Goal: Book appointment/travel/reservation

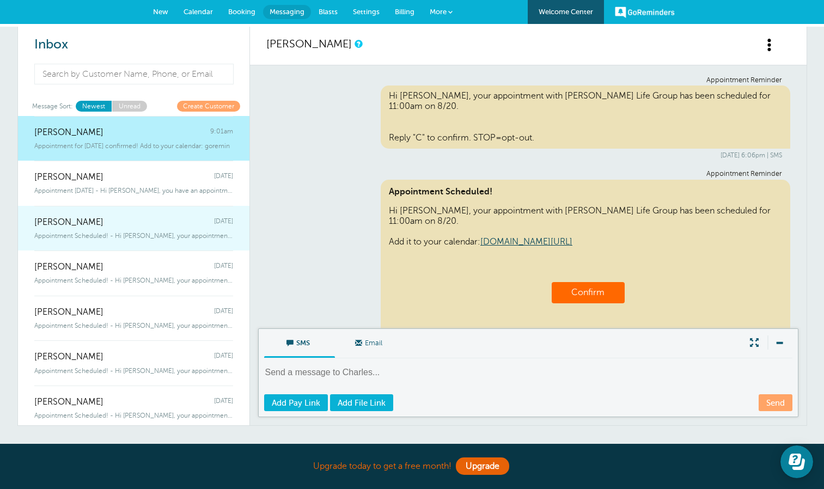
scroll to position [448, 0]
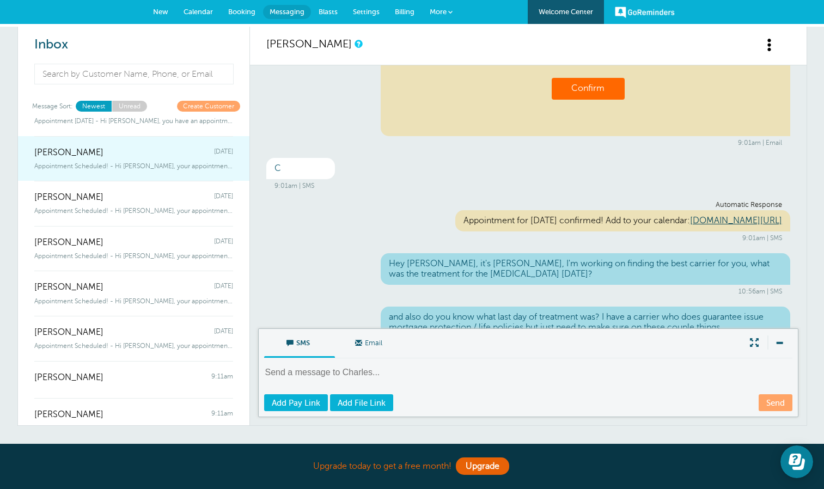
click at [81, 155] on span "Yathaarth Batra" at bounding box center [68, 153] width 69 height 10
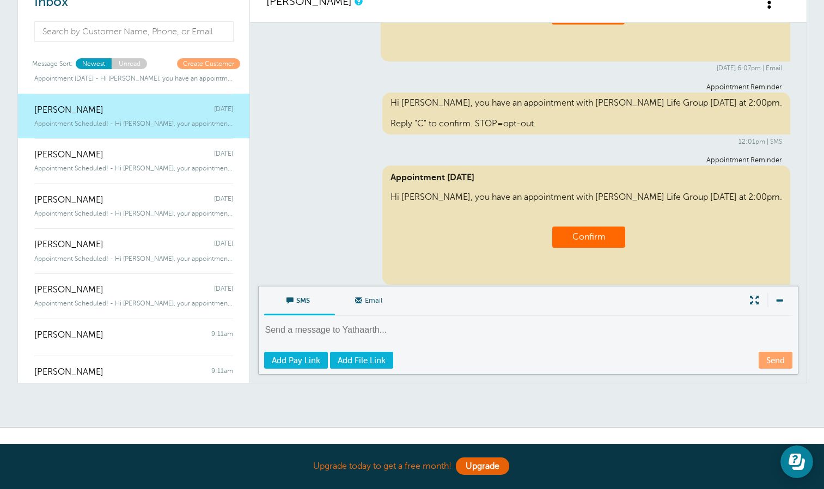
scroll to position [43, 0]
click at [294, 301] on span "SMS" at bounding box center [299, 299] width 54 height 26
click at [0, 0] on input "SMS" at bounding box center [0, 0] width 0 height 0
click at [443, 337] on textarea at bounding box center [529, 337] width 530 height 27
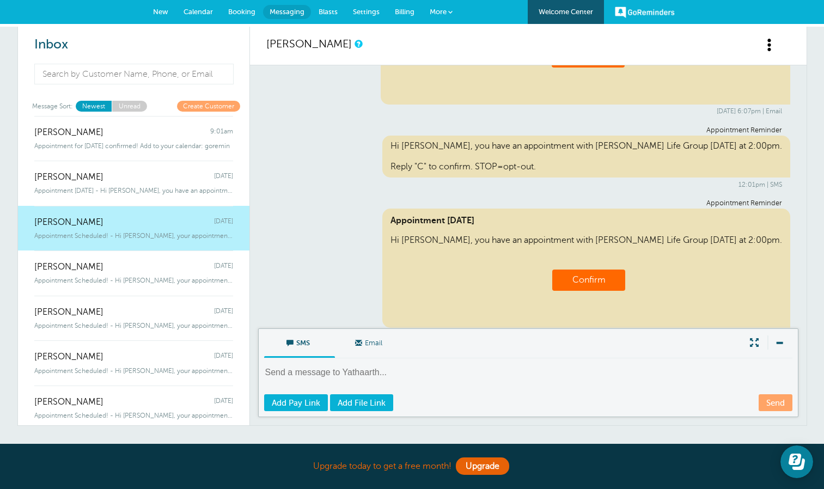
scroll to position [1, 0]
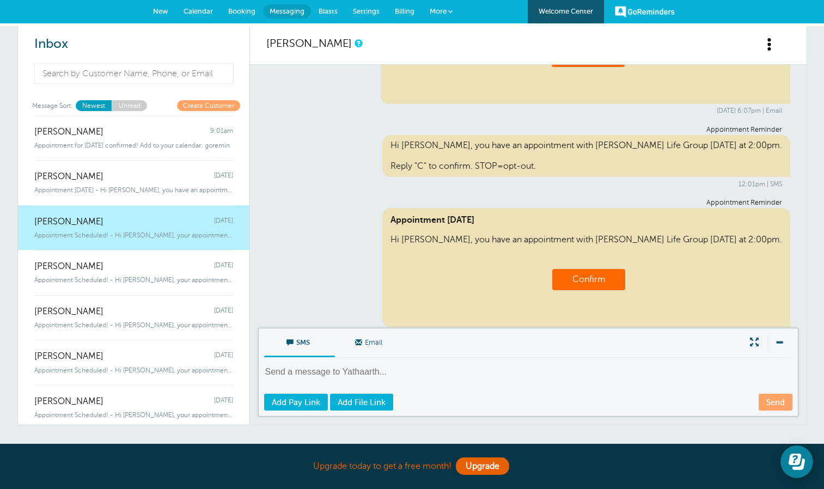
click at [239, 8] on span "Booking" at bounding box center [241, 11] width 27 height 8
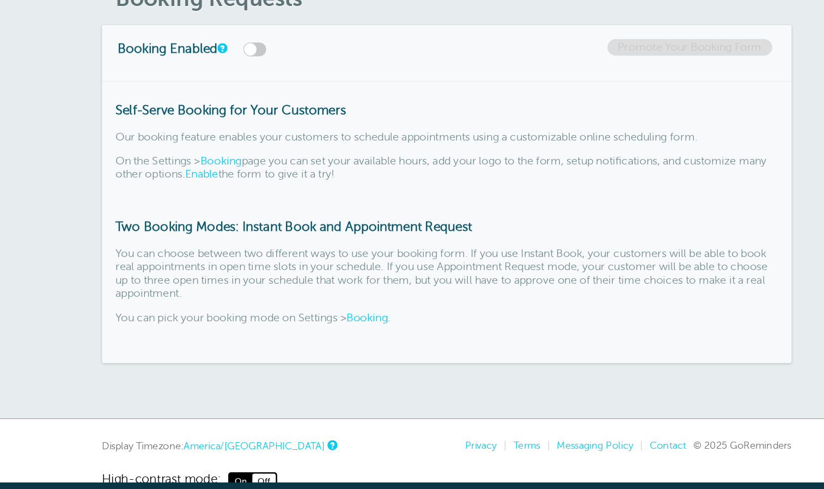
click at [345, 313] on link "Booking" at bounding box center [349, 314] width 33 height 10
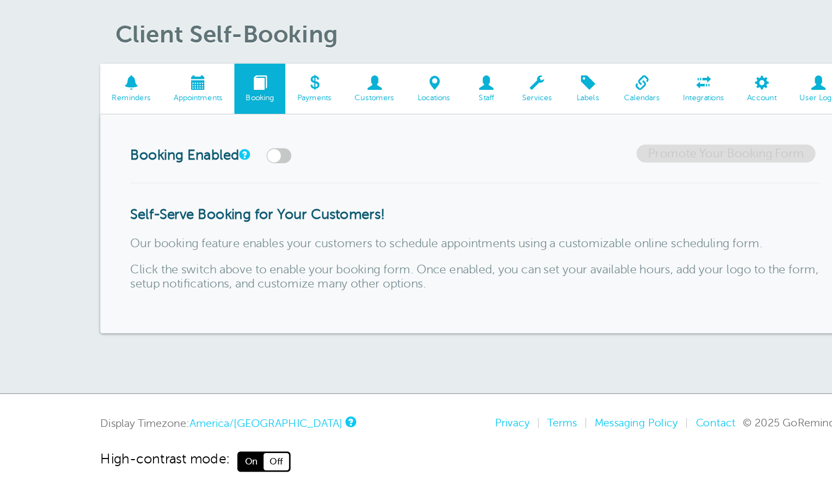
click at [210, 97] on span at bounding box center [215, 96] width 52 height 10
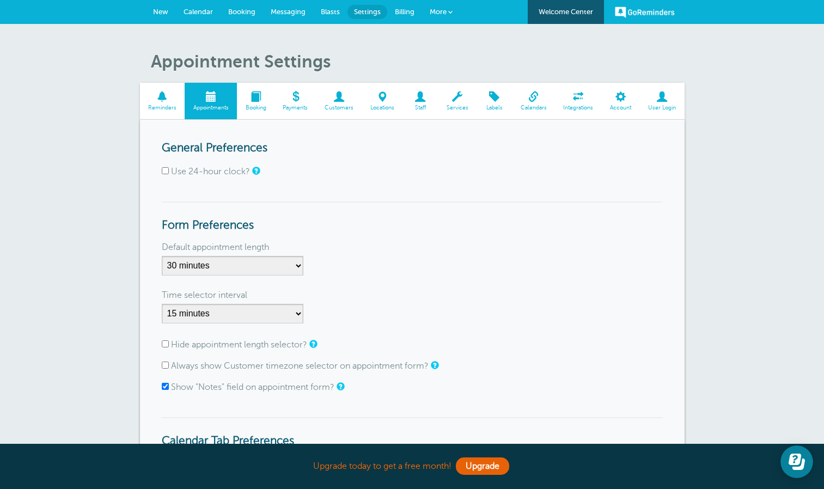
click at [161, 11] on span "New" at bounding box center [160, 12] width 15 height 8
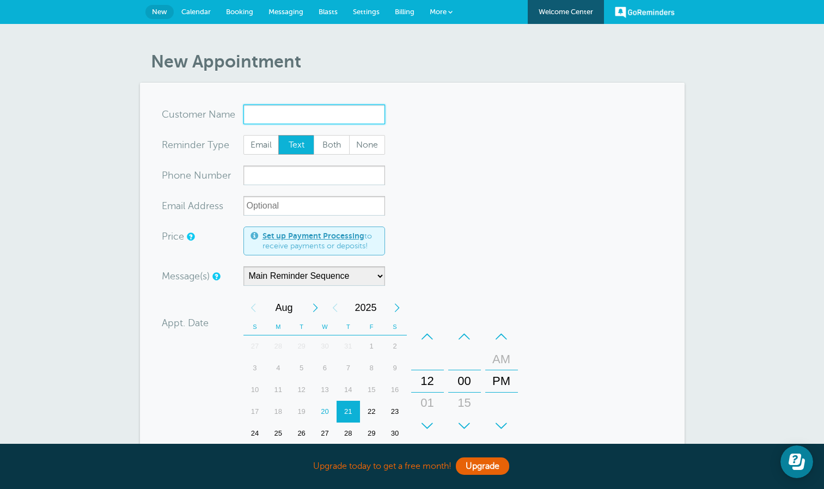
paste input "Yathaarth Batra"
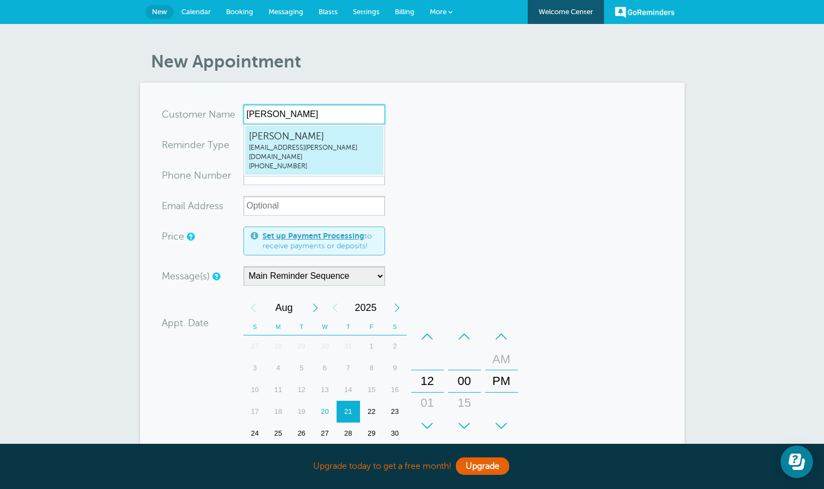
click at [329, 145] on span "ur.yatharth@gmail.com" at bounding box center [314, 152] width 131 height 19
type input "YathaarthBatraur.yatharth@gmail.com7793497719"
type input "Yathaarth Batra"
radio input "false"
radio input "true"
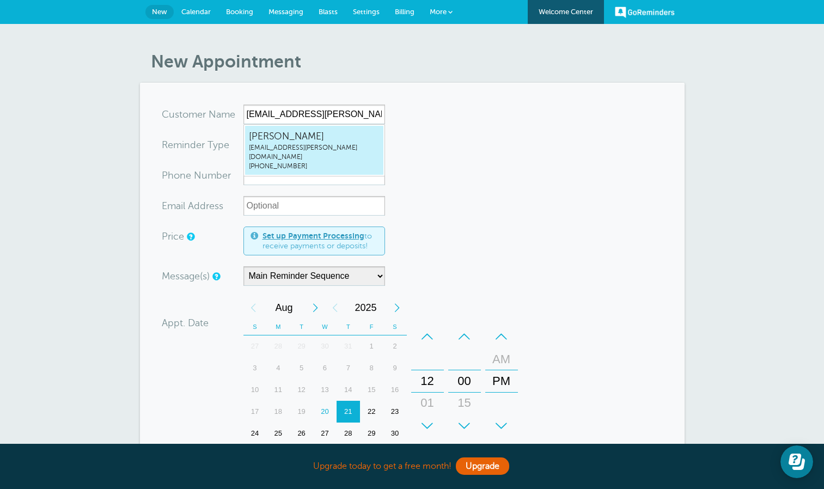
type input "(779) 349-7719"
type input "ur.yatharth@gmail.com"
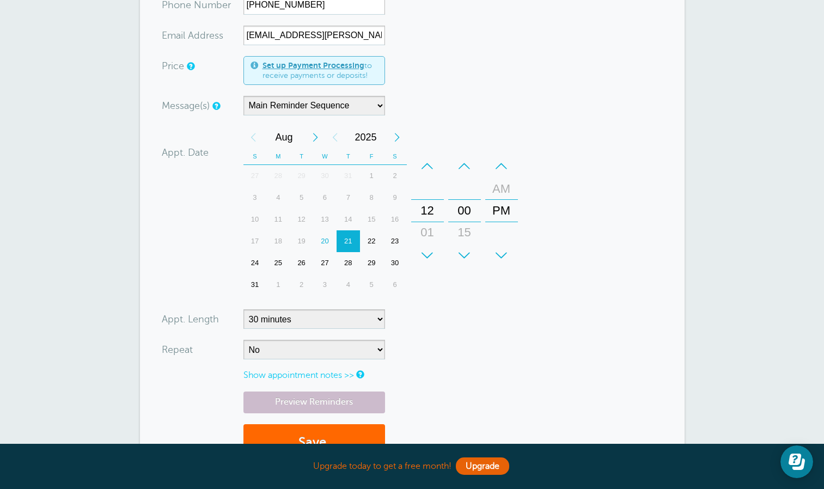
scroll to position [176, 0]
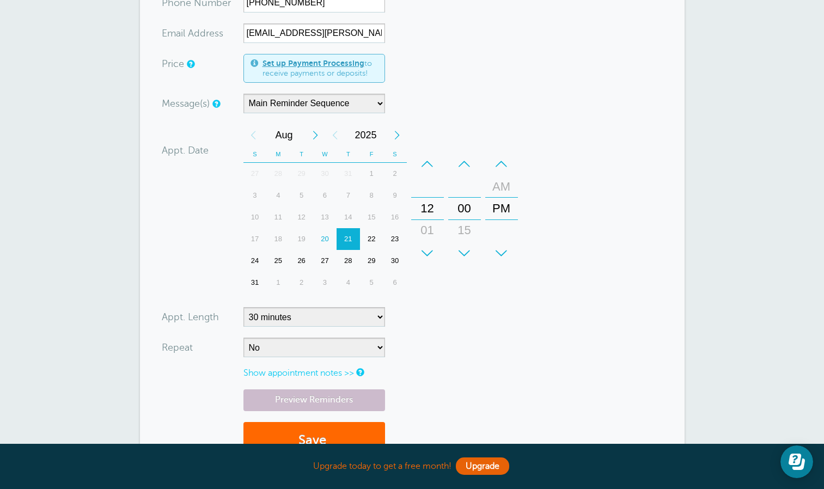
click at [346, 237] on div "21" at bounding box center [348, 239] width 23 height 22
click at [424, 251] on div "+" at bounding box center [427, 253] width 33 height 22
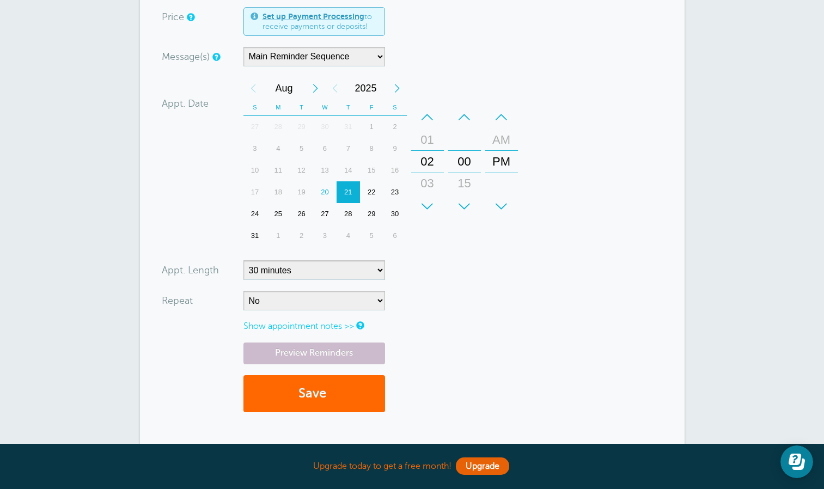
scroll to position [223, 0]
click at [81, 268] on div "New Appointment You are creating a new customer. To use an existing customer se…" at bounding box center [412, 145] width 824 height 688
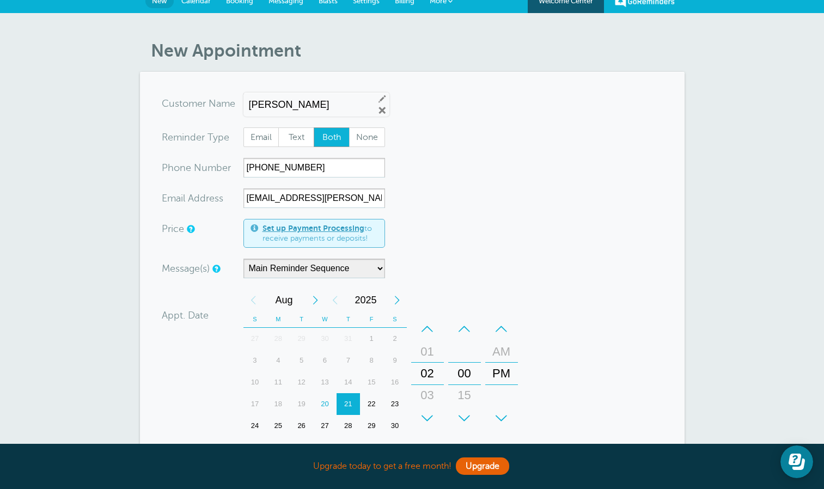
scroll to position [66, 0]
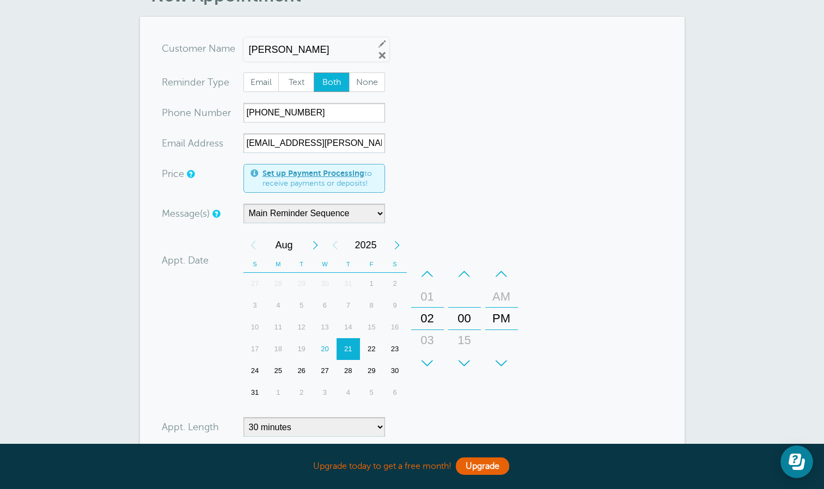
click at [335, 78] on span "Both" at bounding box center [331, 82] width 35 height 19
click at [314, 72] on input "Both" at bounding box center [313, 72] width 1 height 1
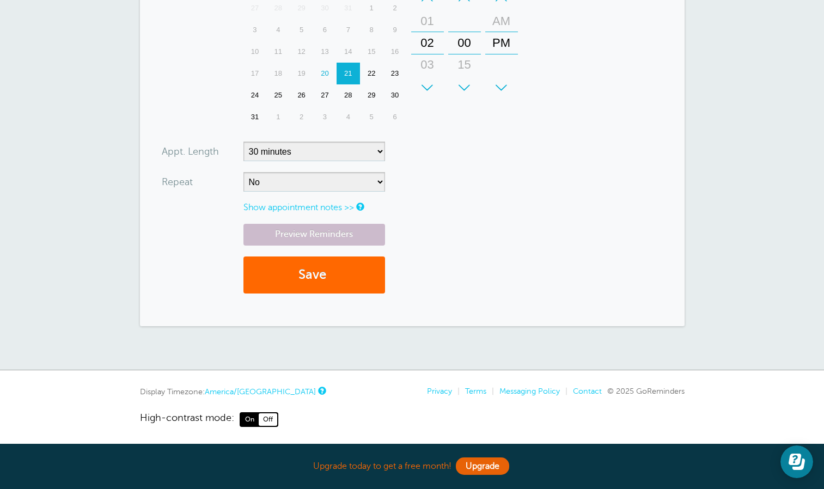
scroll to position [345, 0]
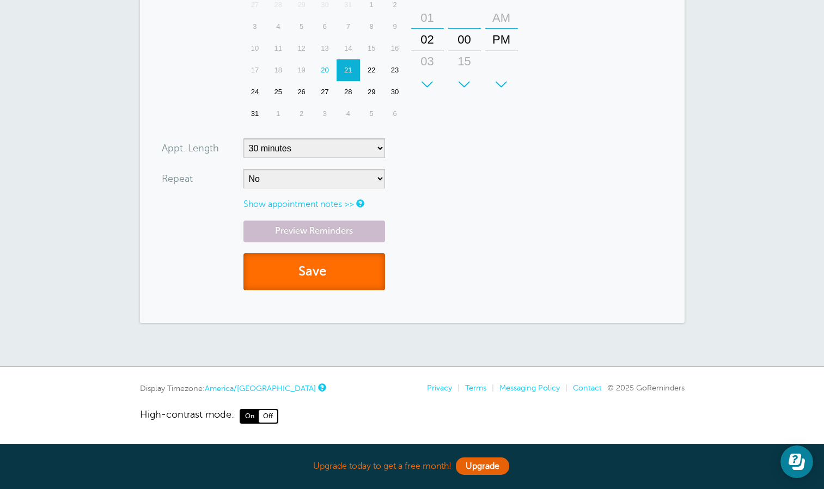
click at [309, 271] on button "Save" at bounding box center [314, 272] width 142 height 38
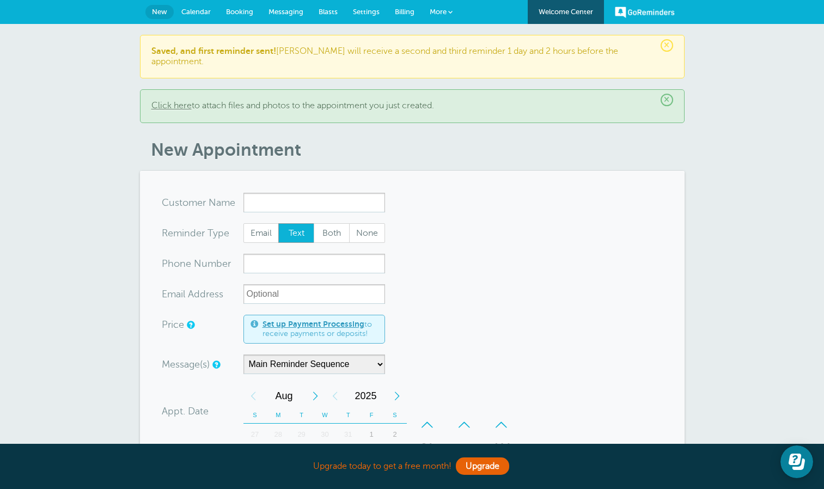
click at [198, 10] on span "Calendar" at bounding box center [195, 12] width 29 height 8
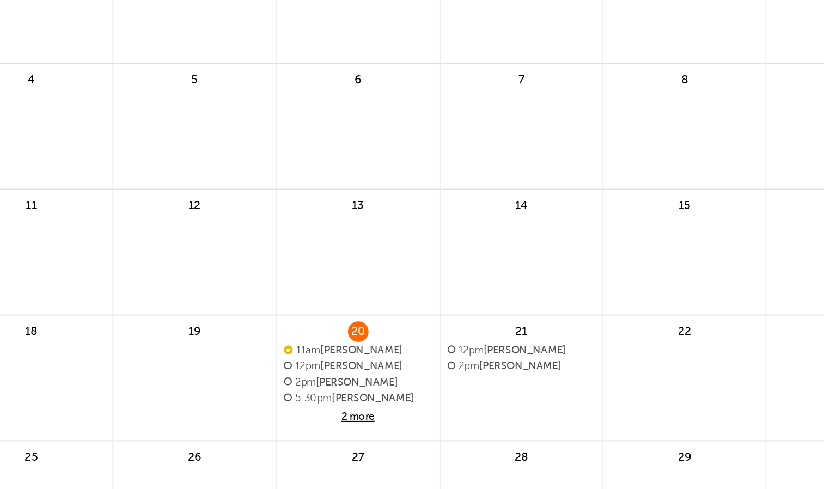
click at [489, 311] on span "2pm [PERSON_NAME]" at bounding box center [489, 310] width 71 height 6
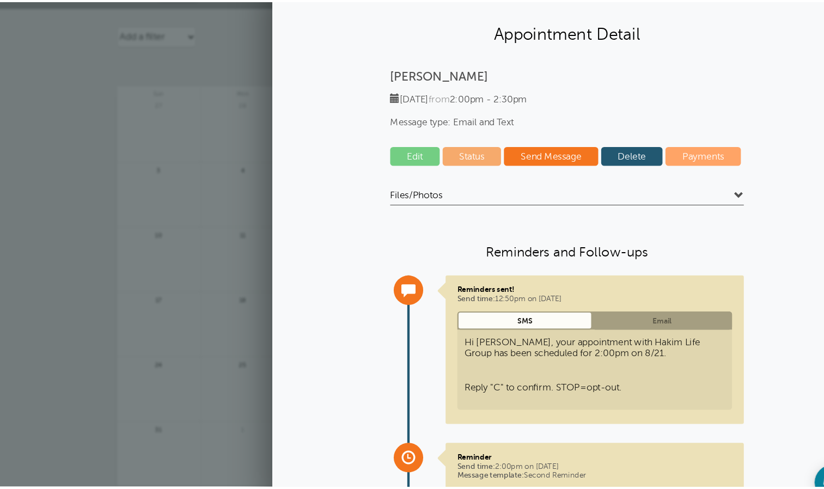
scroll to position [23, 0]
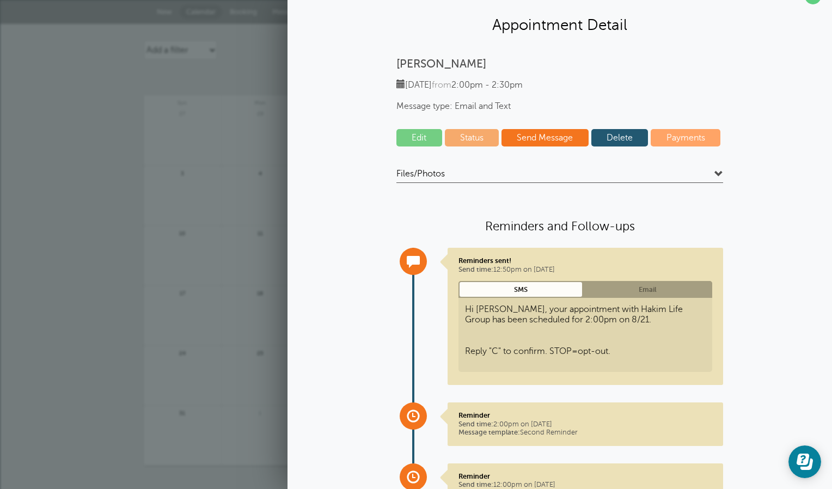
click at [208, 172] on div "3" at bounding box center [183, 196] width 78 height 60
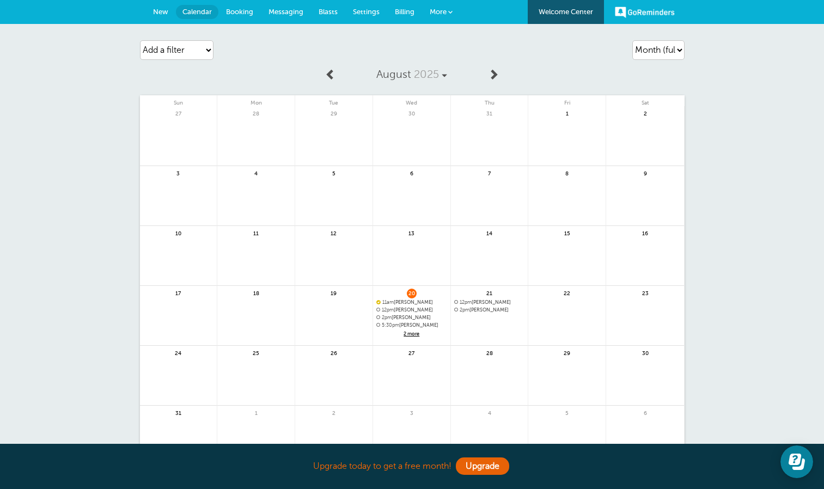
click at [275, 12] on span "Messaging" at bounding box center [285, 12] width 35 height 8
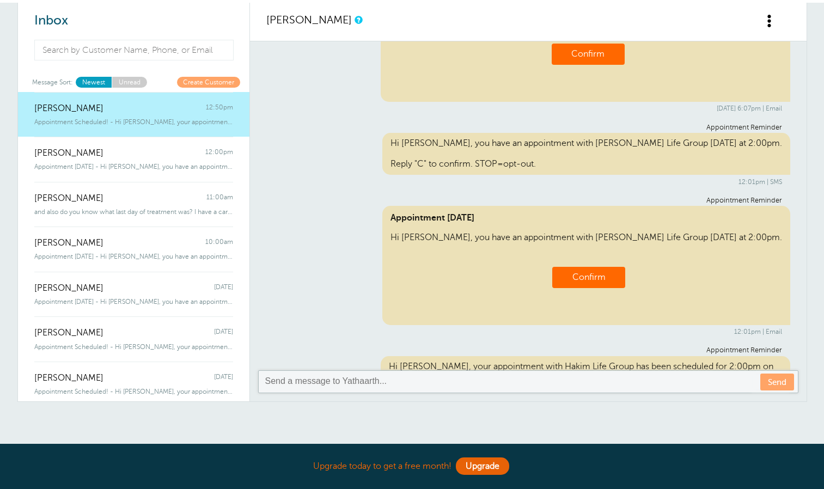
scroll to position [210, 0]
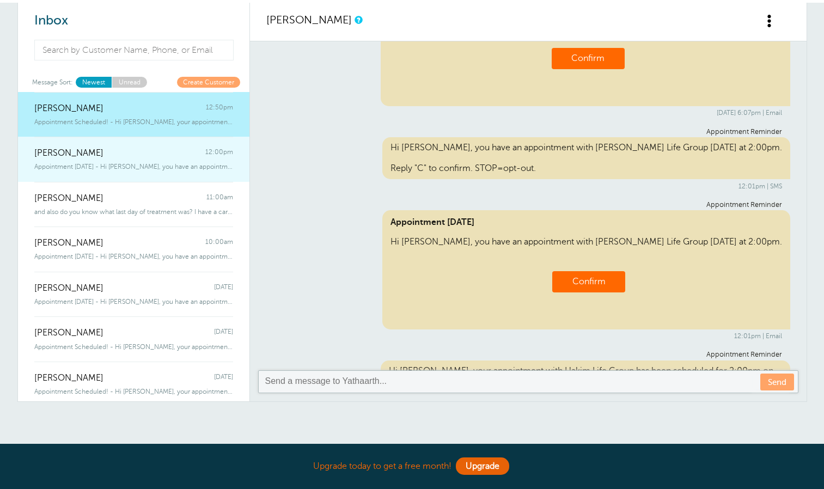
click at [163, 155] on div "[PERSON_NAME] 12:00pm" at bounding box center [133, 148] width 199 height 22
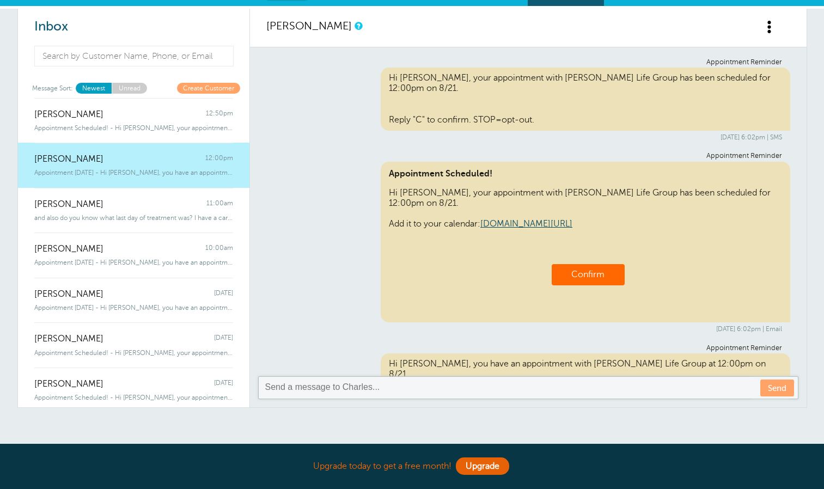
scroll to position [19, 0]
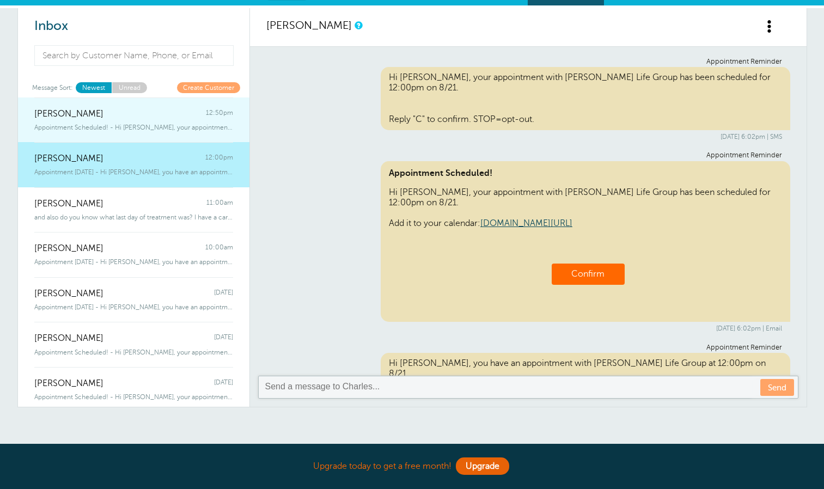
click at [122, 111] on div "[PERSON_NAME] 12:50pm" at bounding box center [133, 108] width 199 height 22
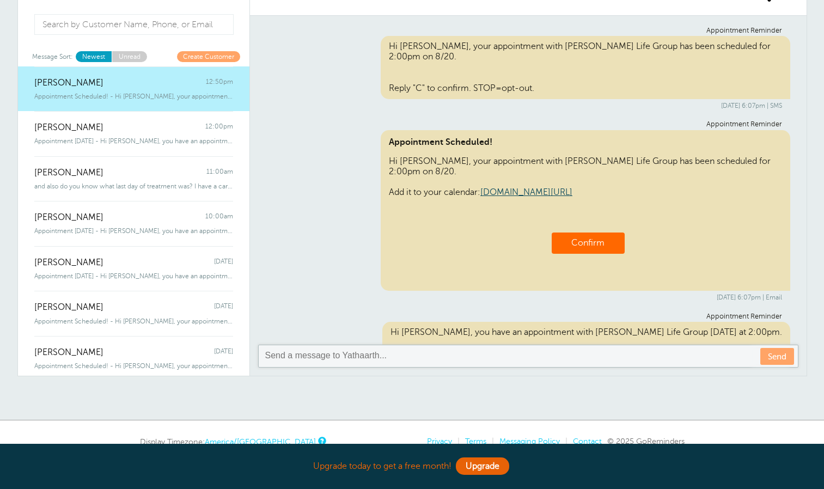
scroll to position [0, 0]
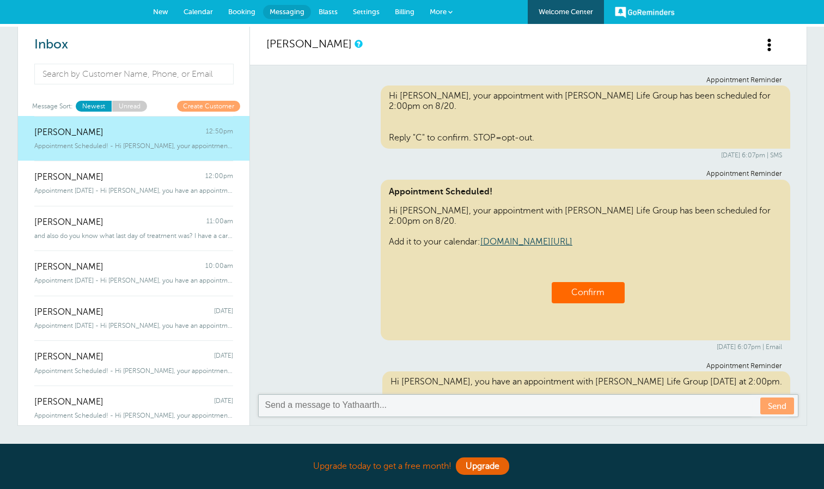
click at [161, 16] on link "New" at bounding box center [160, 12] width 30 height 24
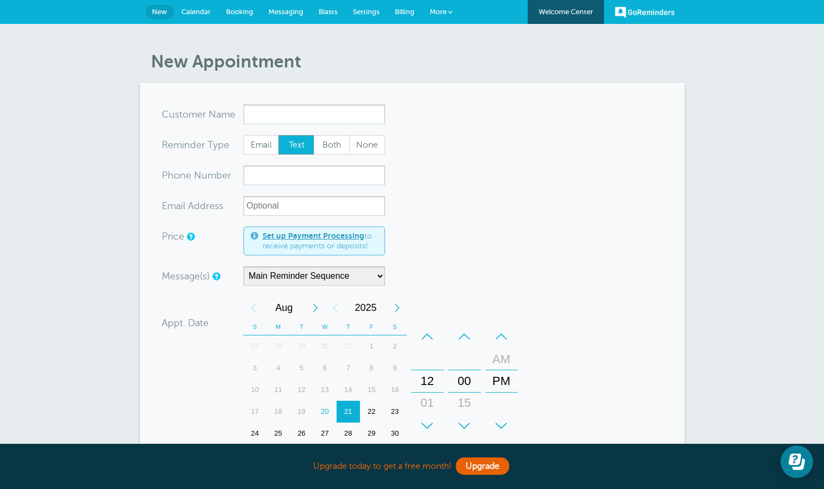
click at [202, 8] on span "Calendar" at bounding box center [195, 12] width 29 height 8
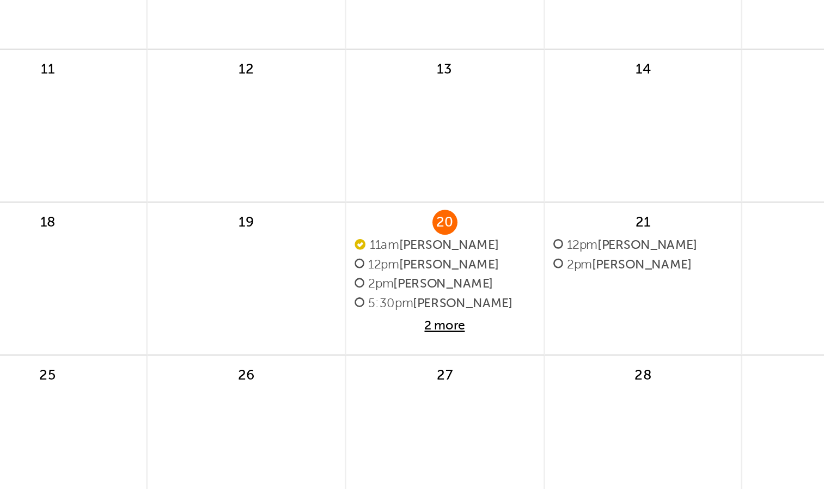
click at [420, 309] on span "12pm [PERSON_NAME]" at bounding box center [411, 310] width 71 height 6
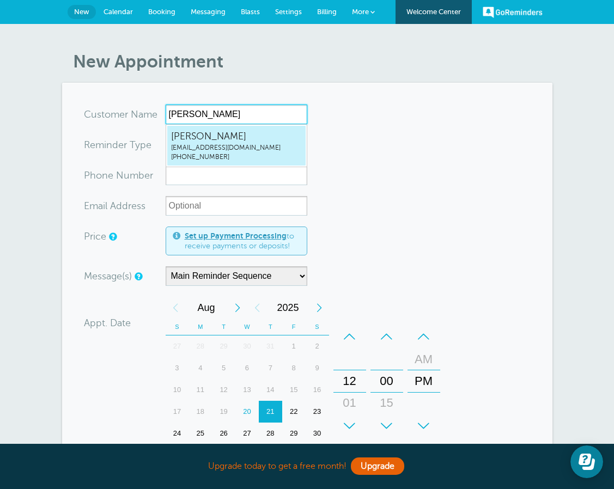
click at [255, 135] on span "[PERSON_NAME]" at bounding box center [236, 137] width 131 height 14
type input "MarcosGonzalesmarcosgonzalez860@gmail.com8328636353"
type input "[PERSON_NAME]"
radio input "false"
radio input "true"
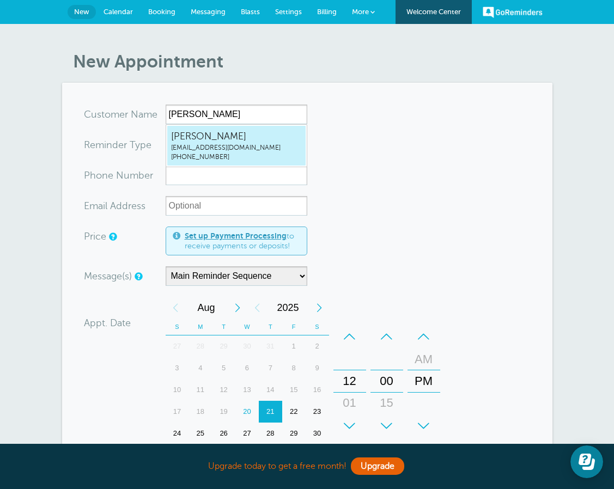
type input "(832) 863-6353"
type input "marcosgonzalez860@gmail.com"
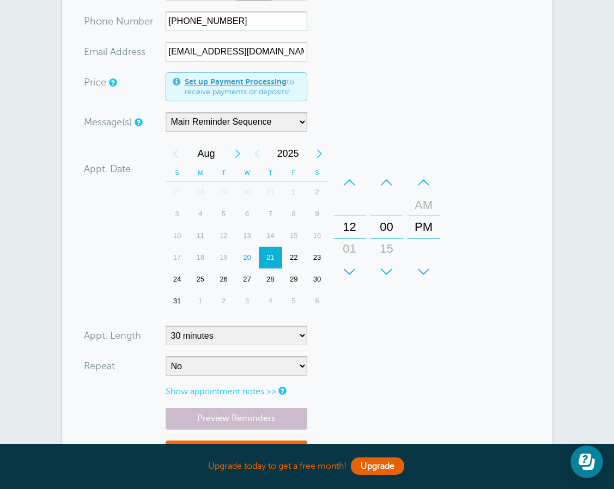
scroll to position [166, 0]
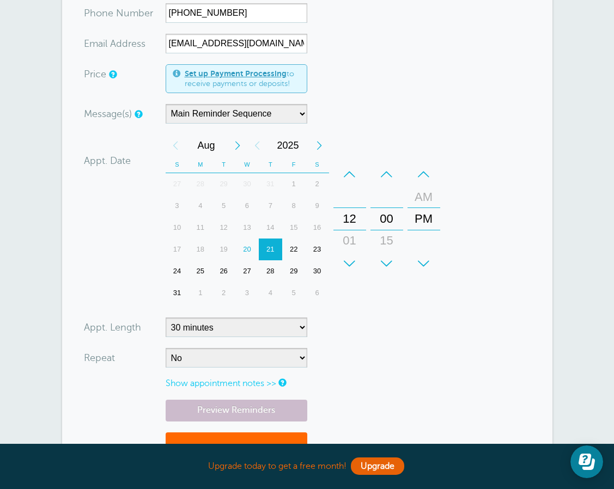
click at [319, 246] on div "23" at bounding box center [317, 250] width 23 height 22
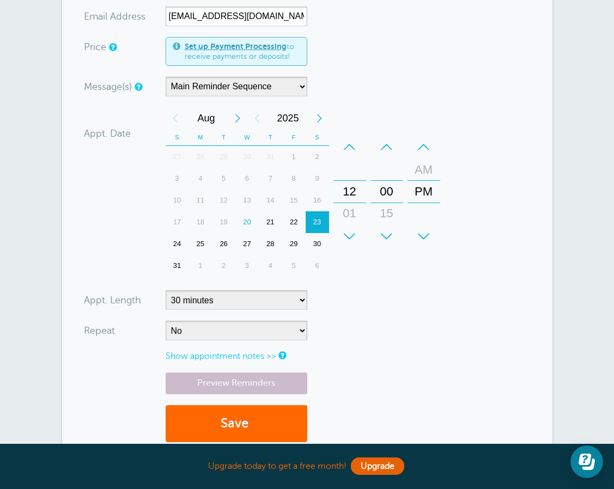
scroll to position [193, 0]
click at [317, 220] on div "23" at bounding box center [317, 222] width 23 height 22
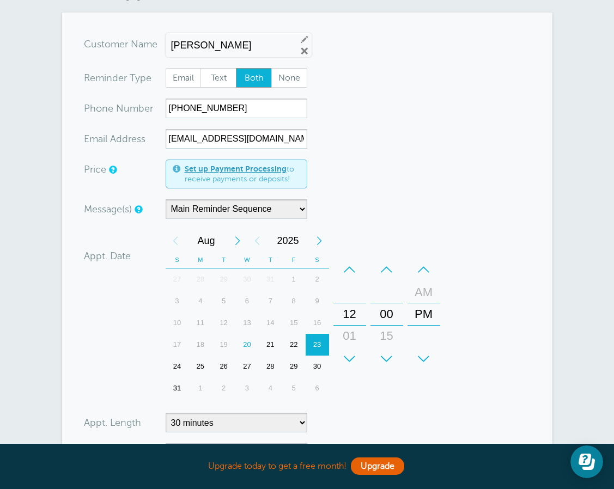
scroll to position [67, 0]
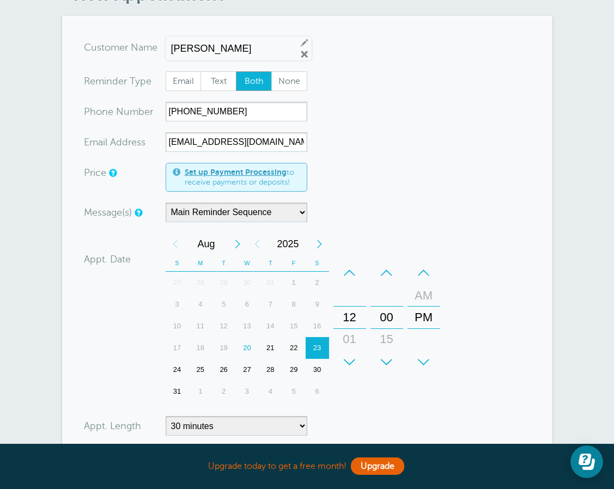
click at [249, 79] on span "Both" at bounding box center [253, 81] width 35 height 19
click at [236, 71] on input "Both" at bounding box center [235, 71] width 1 height 1
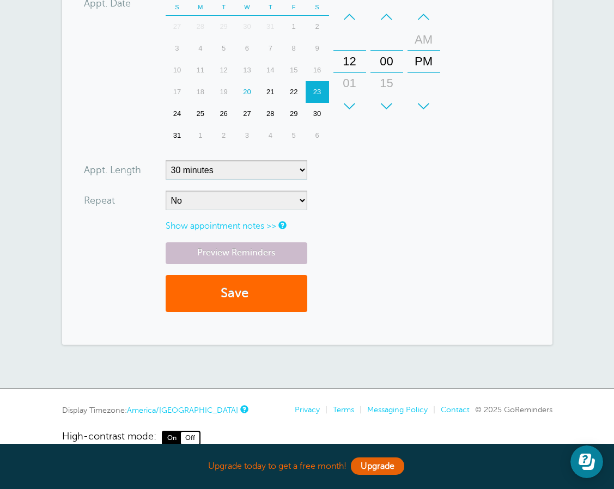
scroll to position [345, 0]
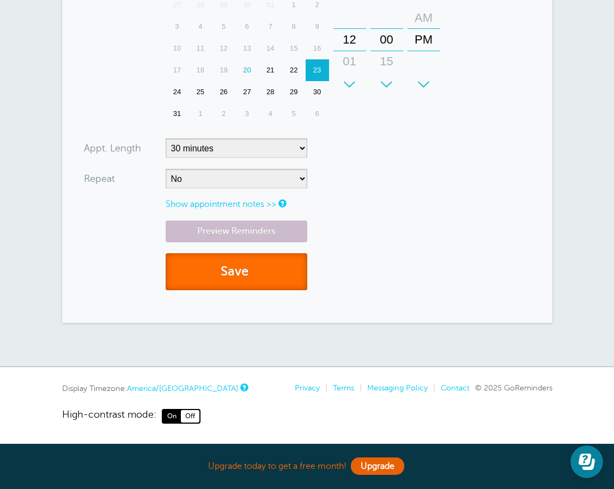
click at [237, 273] on button "Save" at bounding box center [237, 272] width 142 height 38
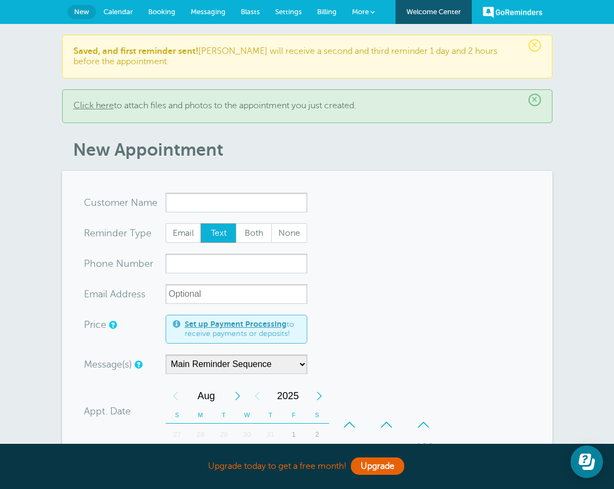
click at [111, 15] on span "Calendar" at bounding box center [117, 12] width 29 height 8
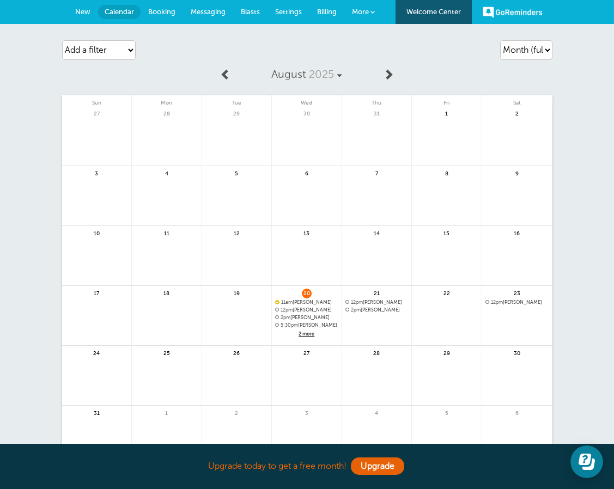
click at [126, 14] on span "Calendar" at bounding box center [119, 12] width 29 height 8
click at [208, 14] on span "Messaging" at bounding box center [208, 12] width 35 height 8
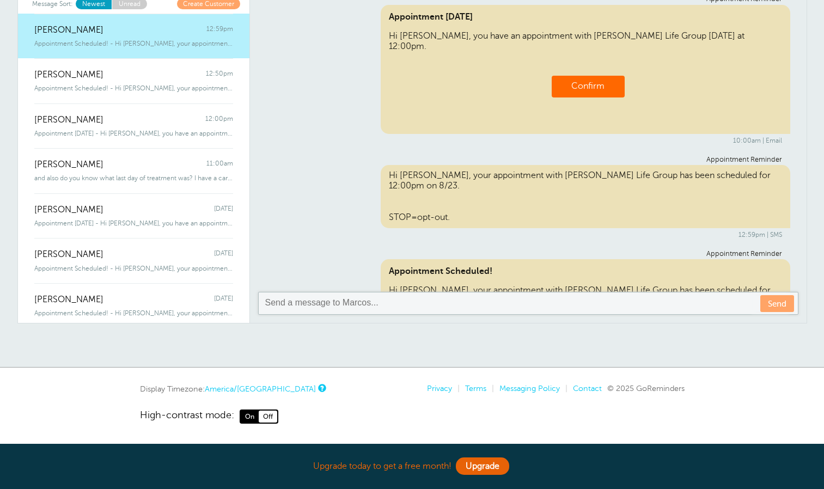
scroll to position [347, 0]
click at [428, 300] on textarea at bounding box center [529, 303] width 530 height 13
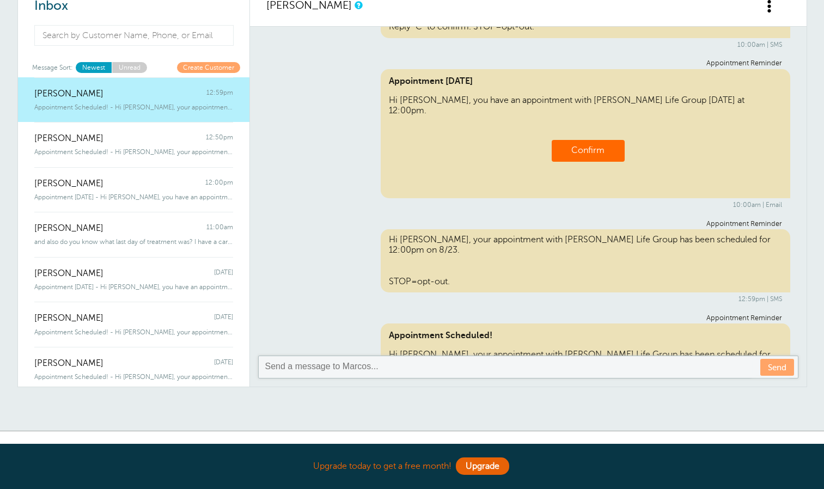
scroll to position [44, 0]
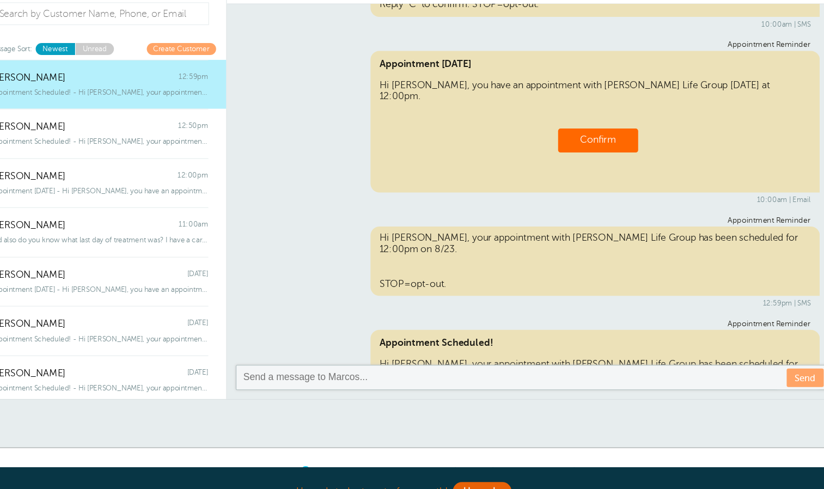
click at [432, 126] on div "Appointment Reminder Appointment [DATE] Hi [PERSON_NAME], you have an appointme…" at bounding box center [528, 129] width 524 height 150
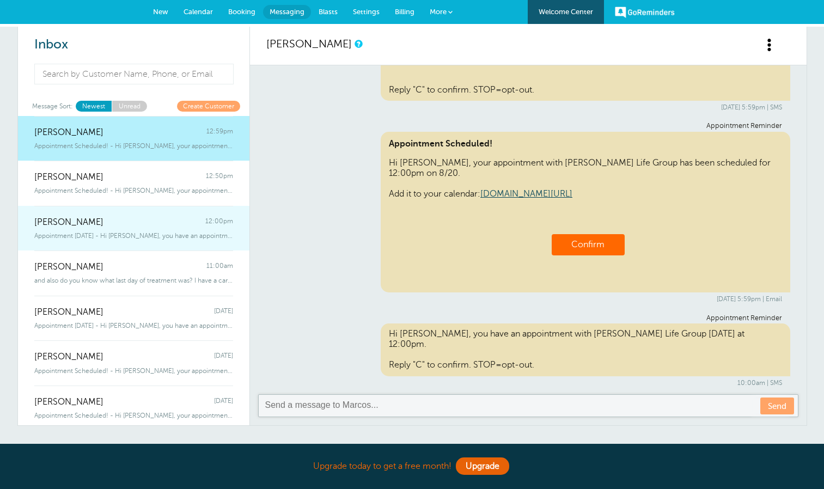
scroll to position [14, 0]
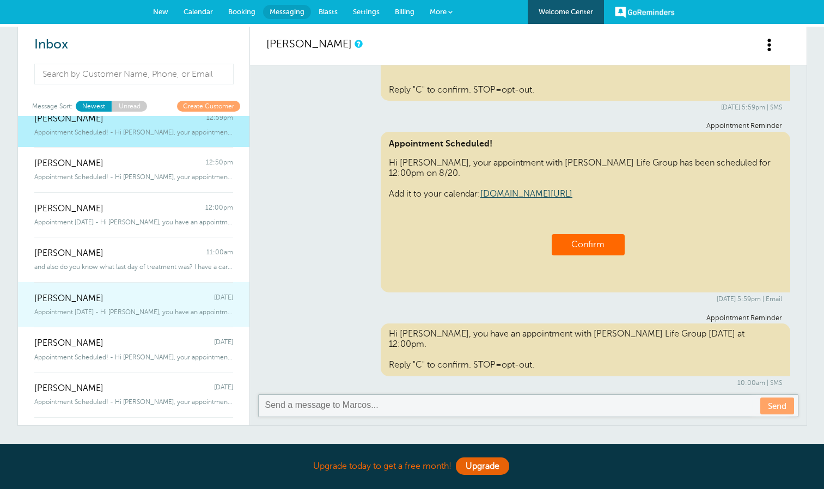
click at [155, 294] on div "[PERSON_NAME] [DATE]" at bounding box center [133, 293] width 199 height 22
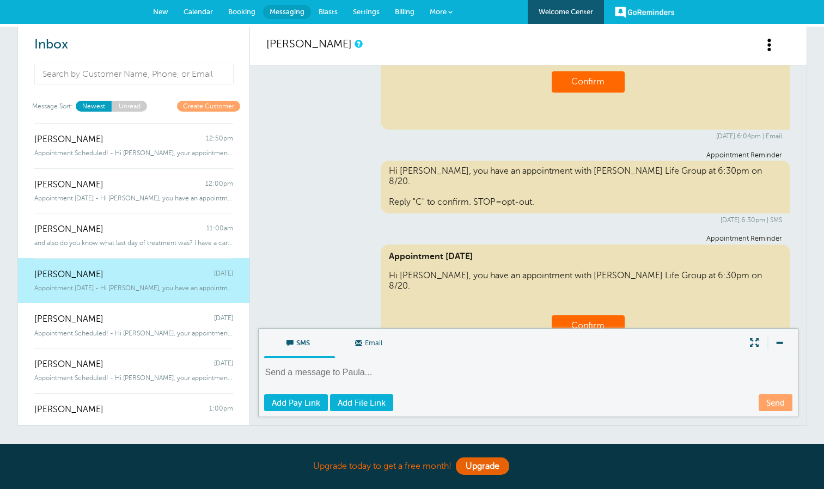
scroll to position [211, 0]
click at [282, 13] on span "Messaging" at bounding box center [287, 12] width 35 height 8
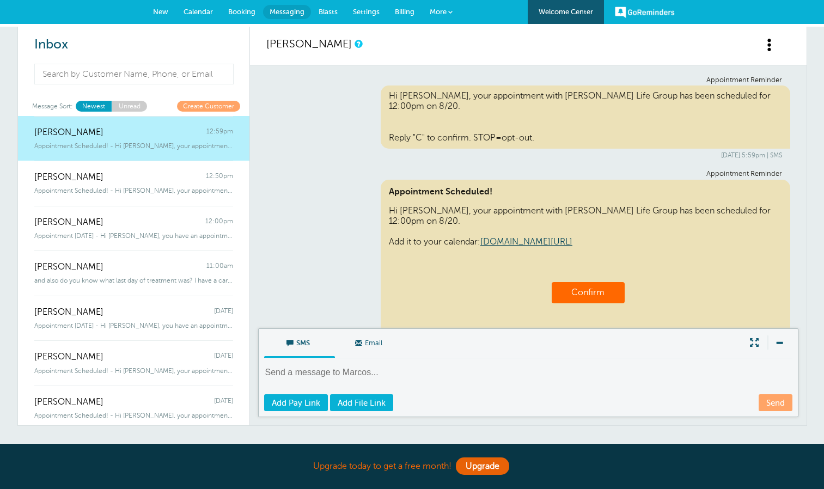
scroll to position [414, 0]
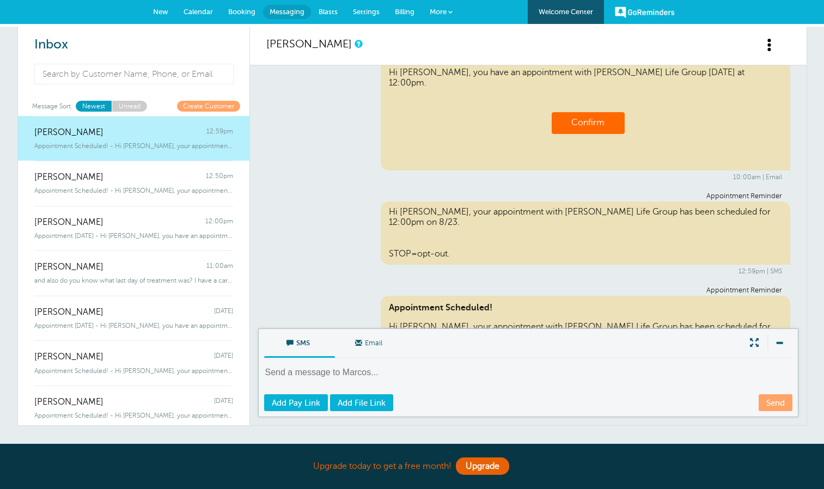
click at [371, 13] on span "Settings" at bounding box center [366, 12] width 27 height 8
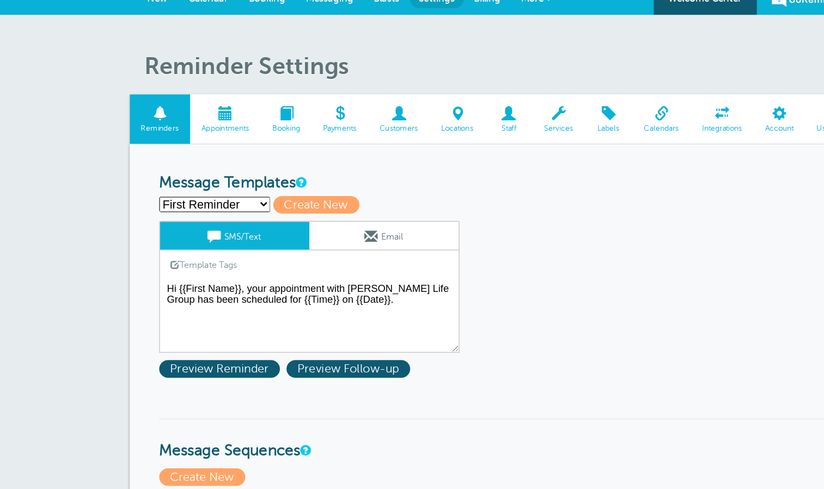
click at [329, 229] on textarea "Hi {{First Name}}, your appointment with Hakim Life Group has been scheduled fo…" at bounding box center [273, 246] width 222 height 54
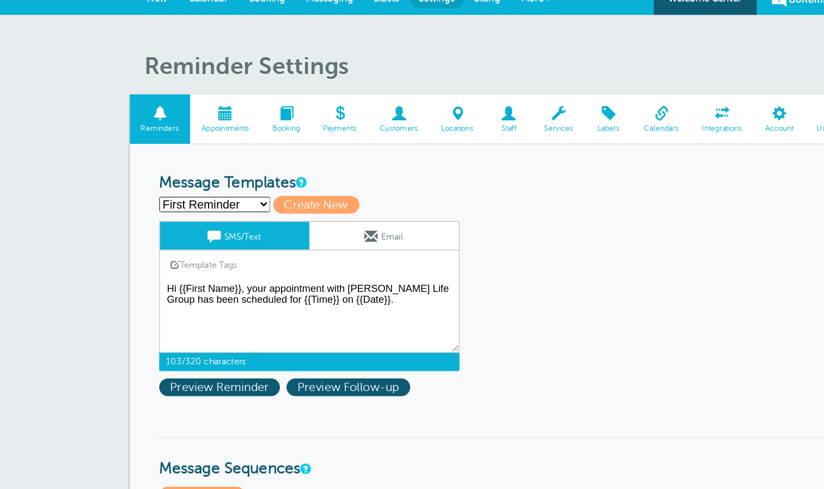
drag, startPoint x: 357, startPoint y: 227, endPoint x: 324, endPoint y: 227, distance: 33.8
click at [324, 227] on textarea "Hi {{First Name}}, your appointment with Hakim Life Group has been scheduled fo…" at bounding box center [273, 246] width 222 height 54
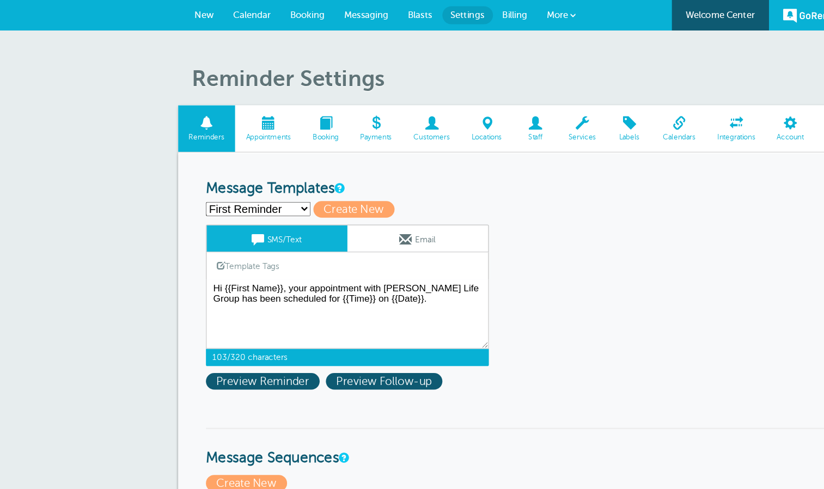
click at [201, 16] on link "Calendar" at bounding box center [198, 12] width 45 height 24
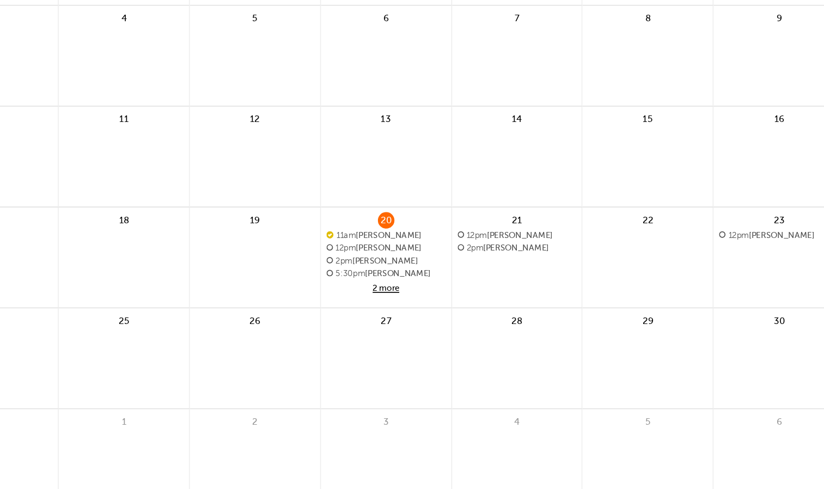
click at [413, 291] on span "2 more" at bounding box center [411, 292] width 71 height 9
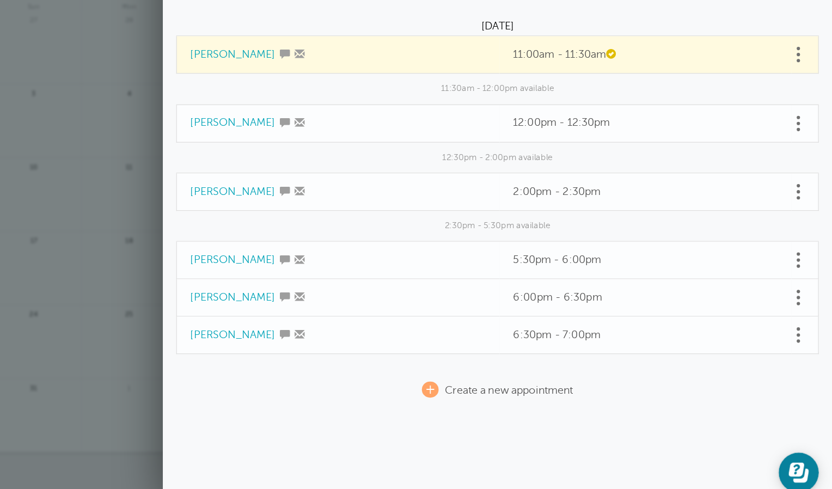
scroll to position [20, 0]
